Goal: Task Accomplishment & Management: Manage account settings

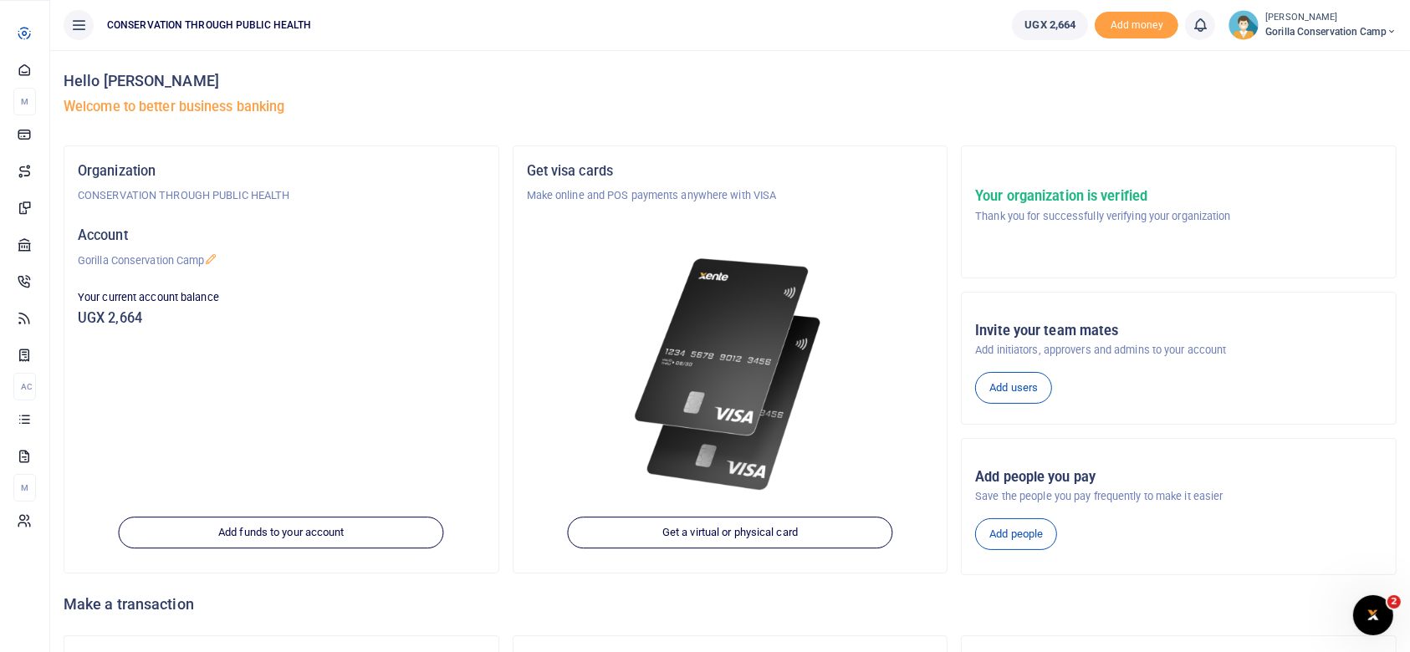
click at [0, 0] on span "Dashboard" at bounding box center [0, 0] width 0 height 0
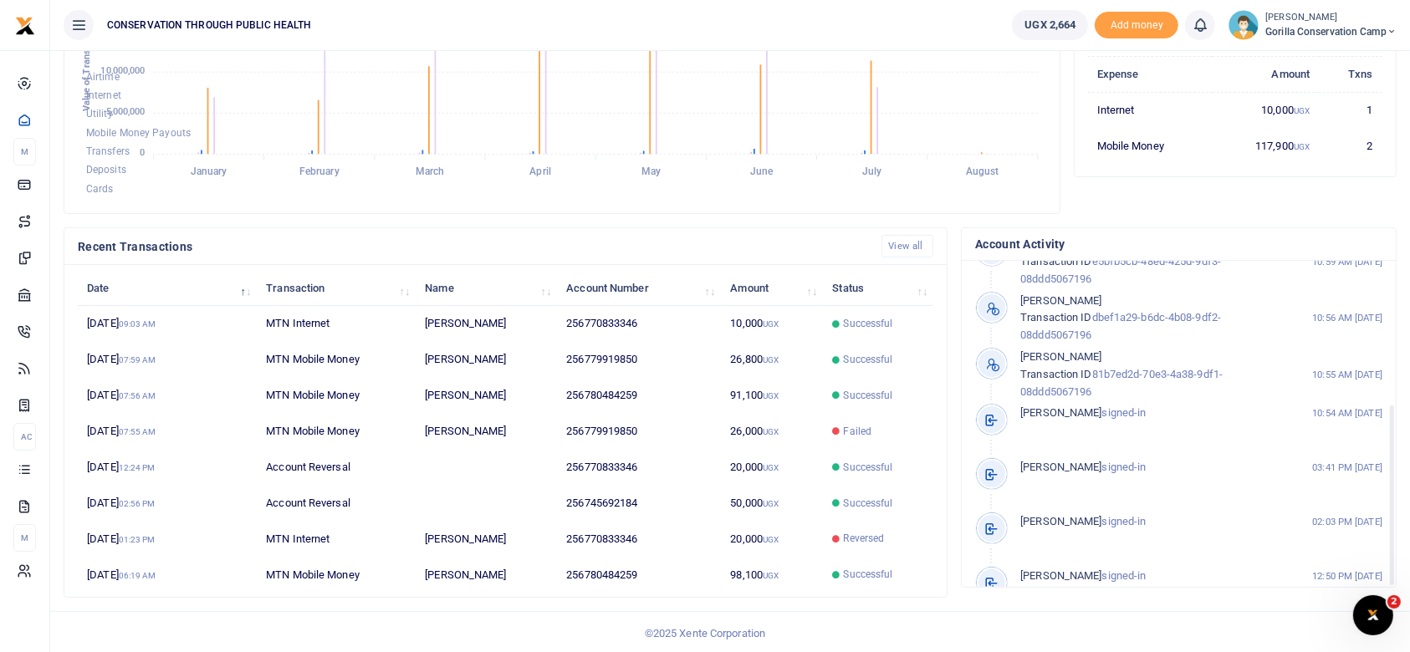
scroll to position [254, 0]
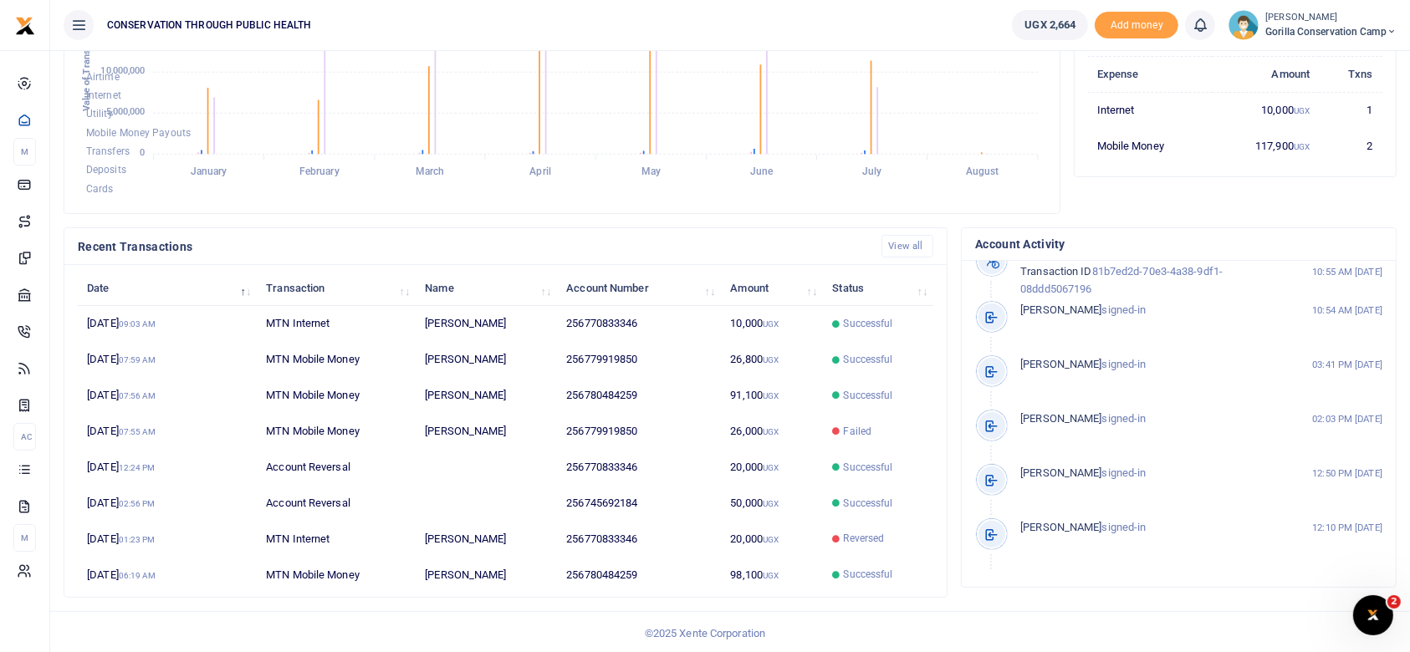
click at [1235, 29] on img at bounding box center [1244, 25] width 30 height 30
click at [1309, 117] on link "Logout" at bounding box center [1333, 121] width 132 height 23
